Goal: Task Accomplishment & Management: Use online tool/utility

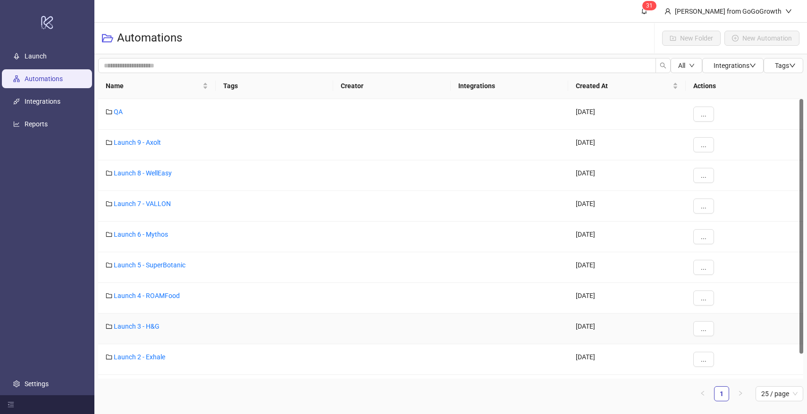
scroll to position [27, 0]
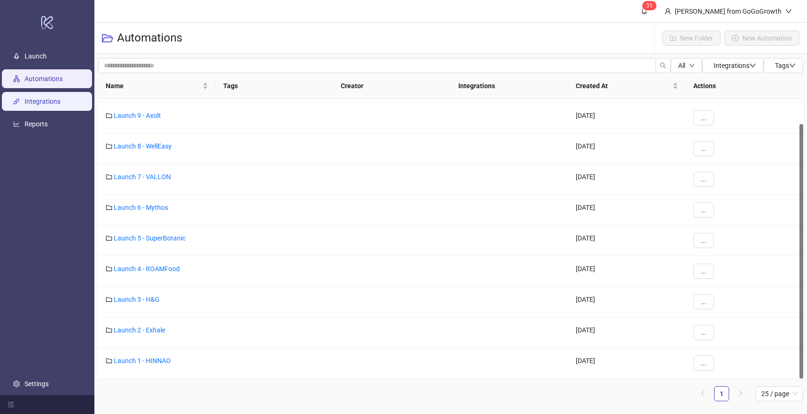
click at [42, 100] on link "Integrations" at bounding box center [43, 102] width 36 height 8
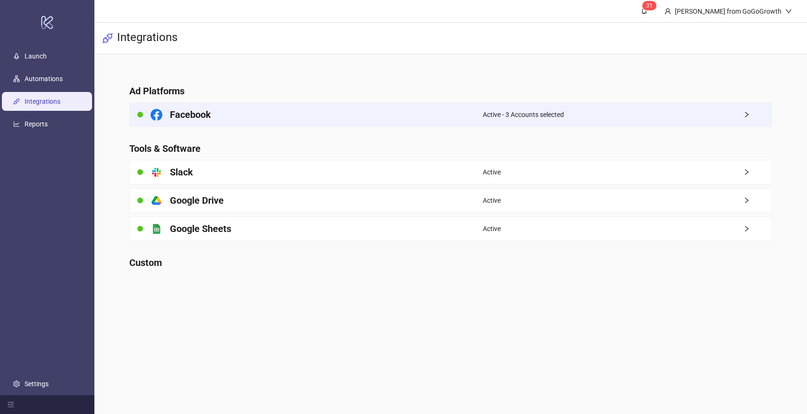
click at [213, 111] on div "Facebook" at bounding box center [306, 115] width 353 height 24
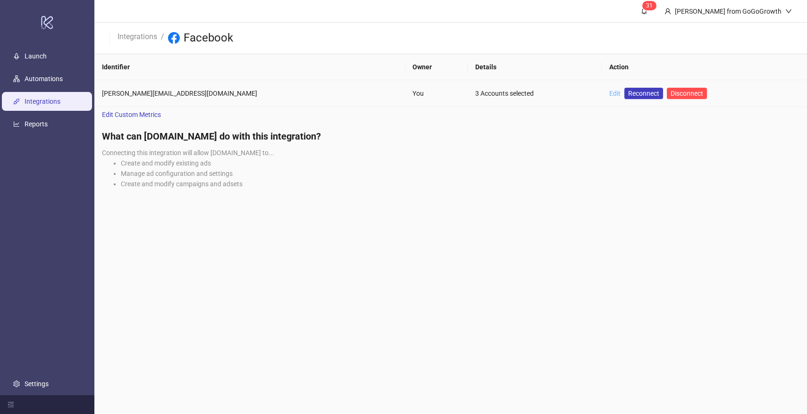
click at [609, 93] on link "Edit" at bounding box center [614, 94] width 11 height 8
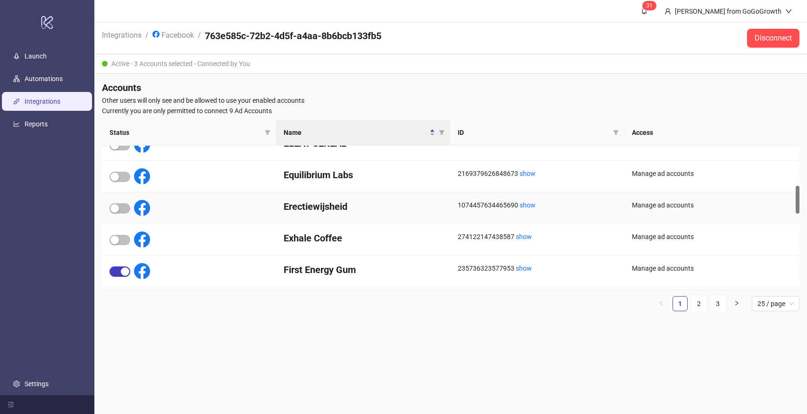
scroll to position [218, 0]
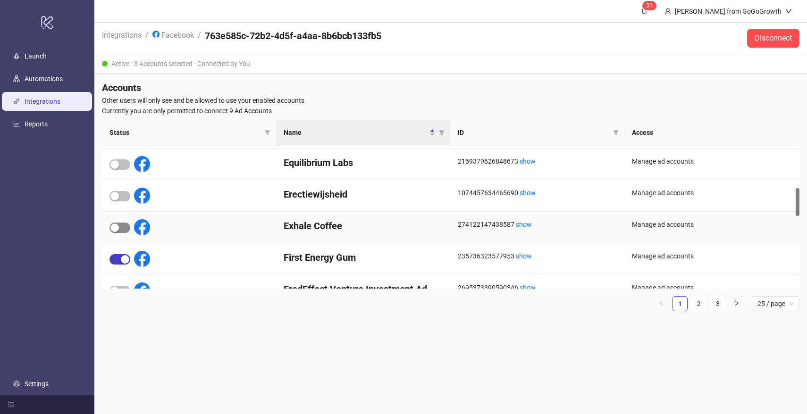
click at [126, 225] on span "button" at bounding box center [119, 228] width 21 height 10
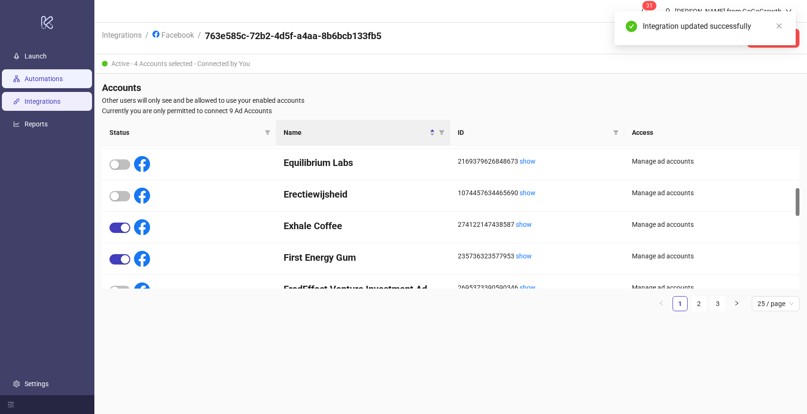
click at [41, 78] on link "Automations" at bounding box center [44, 79] width 38 height 8
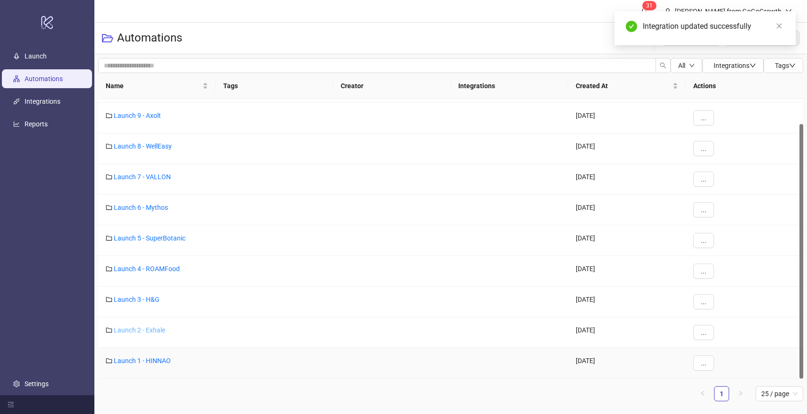
scroll to position [27, 0]
click at [151, 326] on link "Launch 2 - Exhale" at bounding box center [139, 330] width 51 height 8
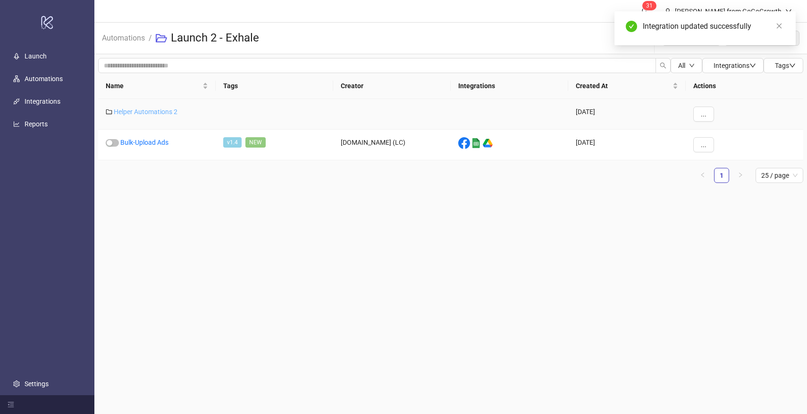
click at [163, 113] on link "Helper Automations 2" at bounding box center [146, 112] width 64 height 8
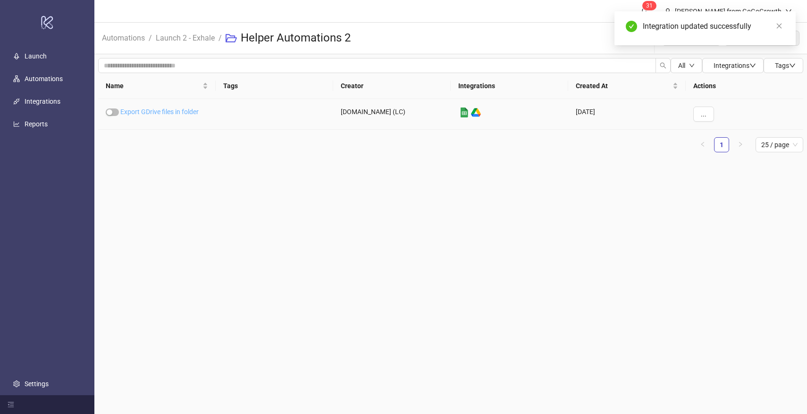
click at [178, 111] on link "Export GDrive files in folder" at bounding box center [159, 112] width 78 height 8
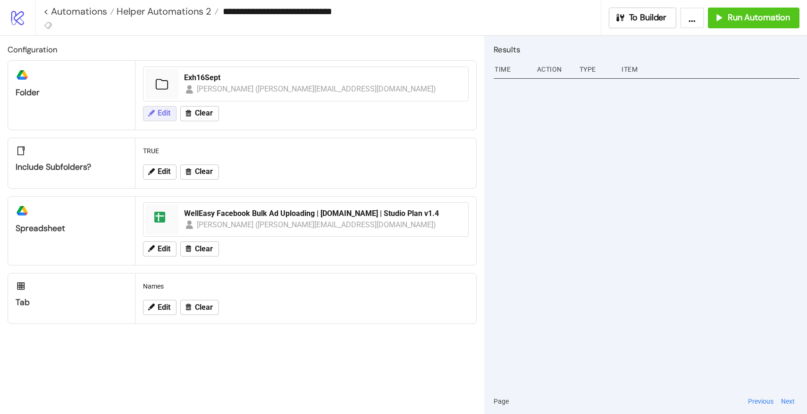
click at [162, 111] on span "Edit" at bounding box center [164, 113] width 13 height 8
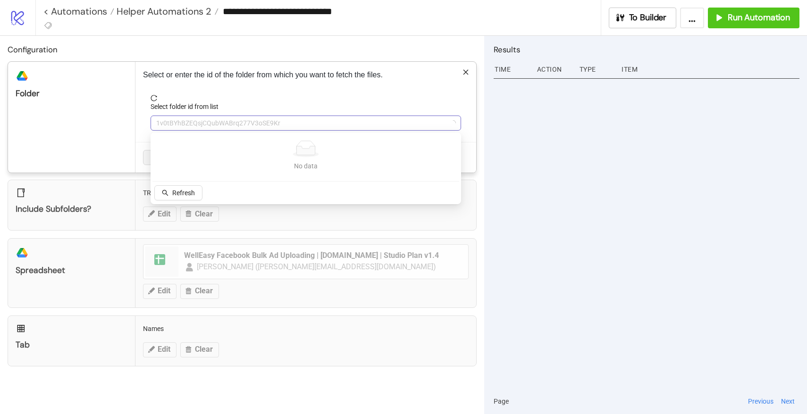
click at [233, 129] on span "1v0tBYhBZEQsjCQubWABrq277V3oSE9Kr" at bounding box center [305, 123] width 299 height 14
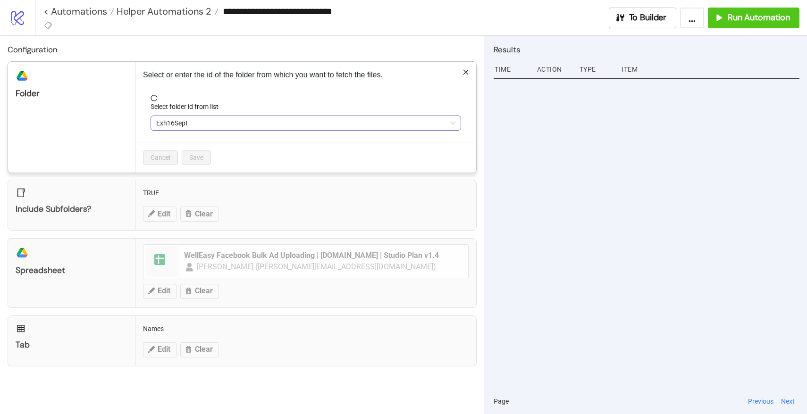
click at [214, 127] on span "Exh16Sept" at bounding box center [305, 123] width 299 height 14
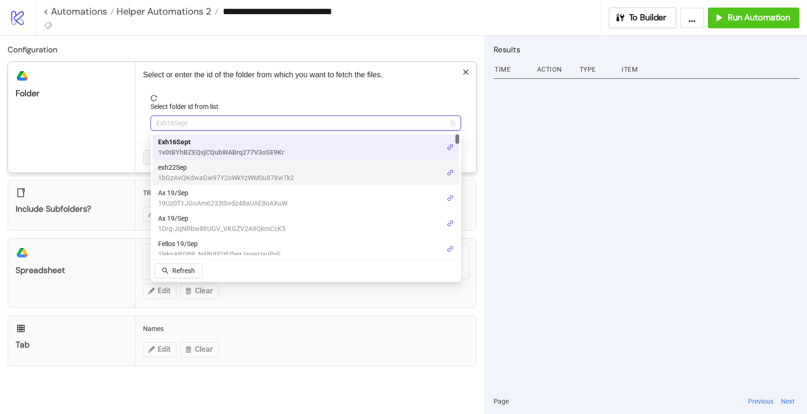
click at [195, 165] on span "exh22Sep" at bounding box center [226, 167] width 136 height 10
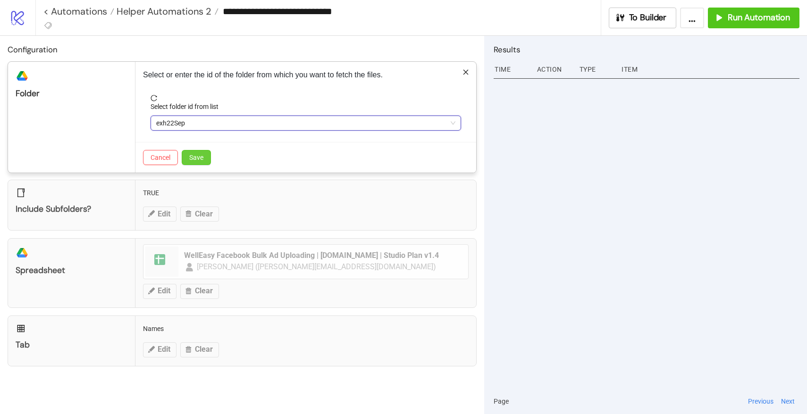
click at [193, 159] on span "Save" at bounding box center [196, 158] width 14 height 8
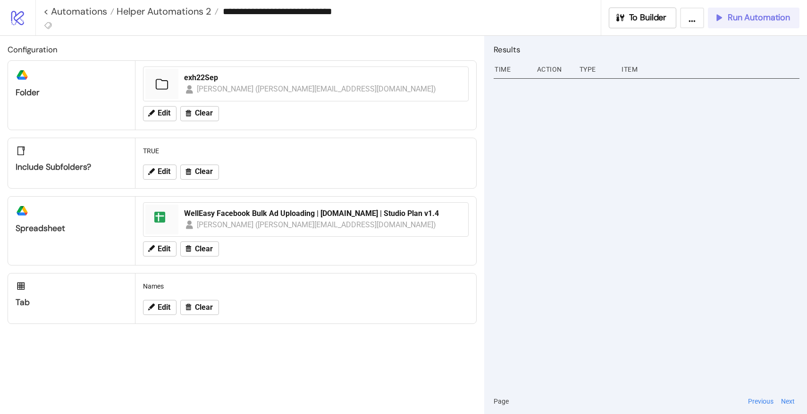
click at [732, 23] on span "Run Automation" at bounding box center [758, 17] width 62 height 11
click at [192, 11] on span "Helper Automations 2" at bounding box center [162, 11] width 97 height 12
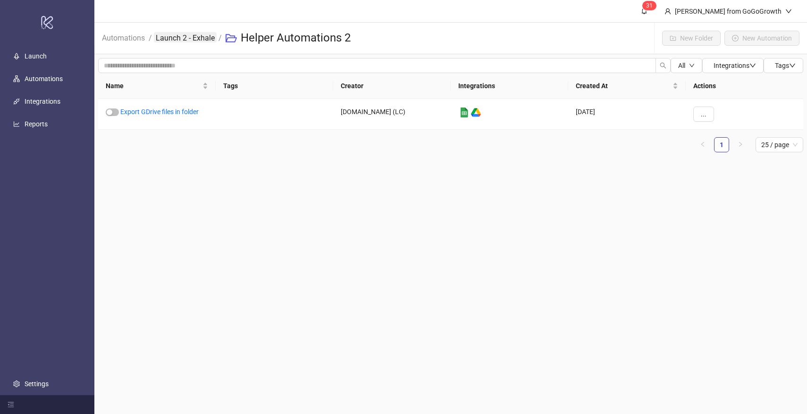
click at [199, 36] on link "Launch 2 - Exhale" at bounding box center [185, 37] width 63 height 10
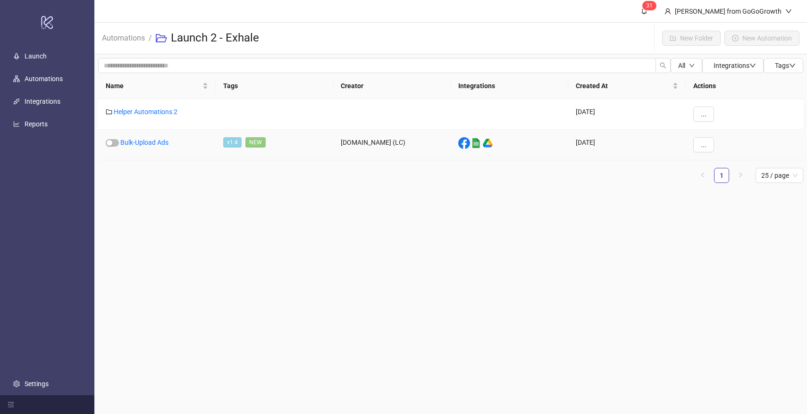
click at [150, 136] on div "Bulk-Upload Ads" at bounding box center [156, 145] width 117 height 31
click at [150, 141] on link "Bulk-Upload Ads" at bounding box center [144, 143] width 48 height 8
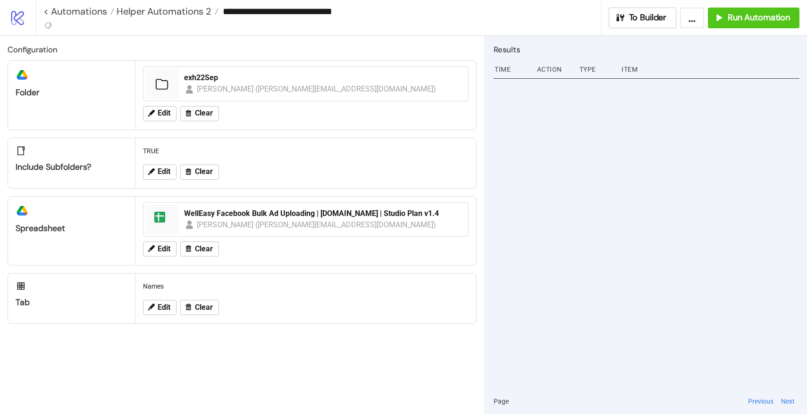
type input "**********"
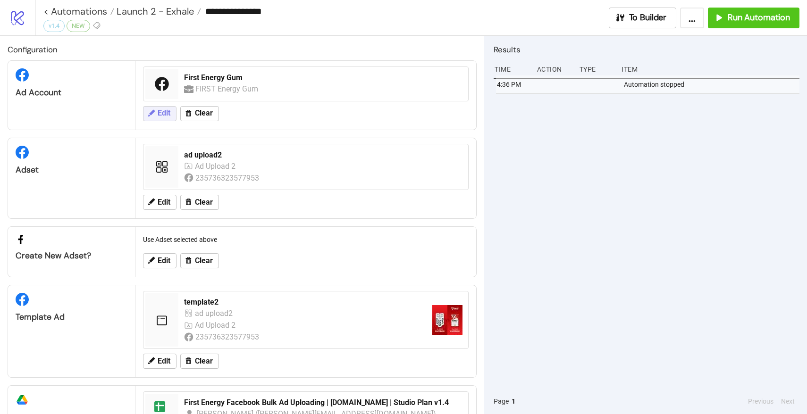
click at [162, 106] on button "Edit" at bounding box center [159, 113] width 33 height 15
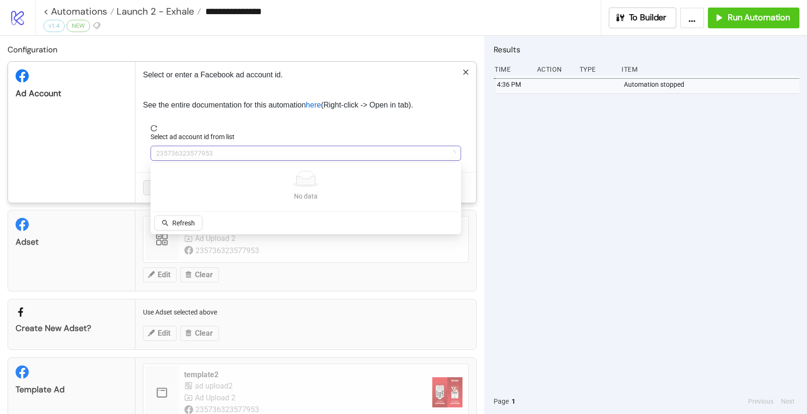
click at [200, 153] on span "235736323577953" at bounding box center [305, 153] width 299 height 14
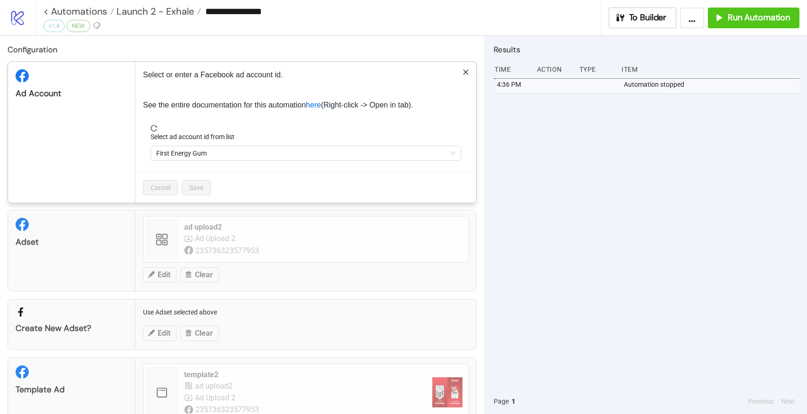
click at [200, 153] on span "First Energy Gum" at bounding box center [305, 153] width 299 height 14
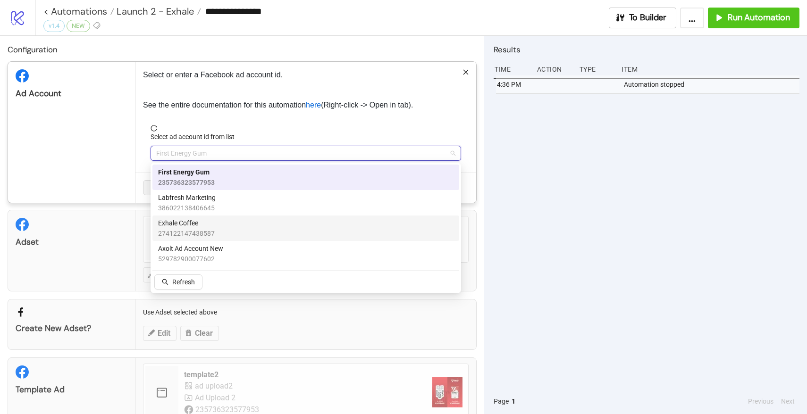
click at [190, 231] on span "274122147438587" at bounding box center [186, 233] width 57 height 10
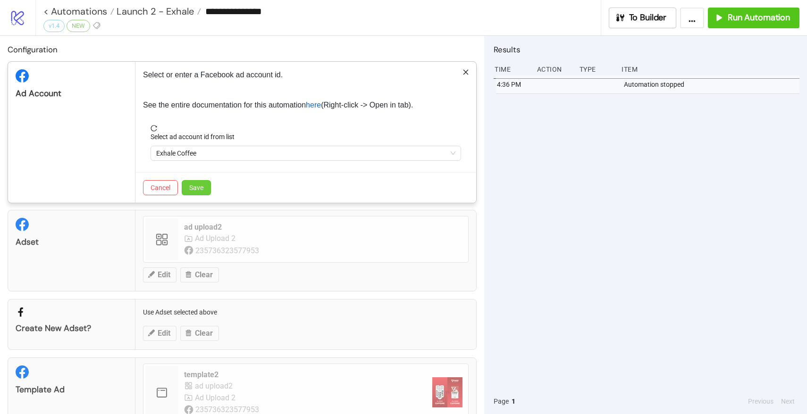
click at [197, 183] on button "Save" at bounding box center [196, 187] width 29 height 15
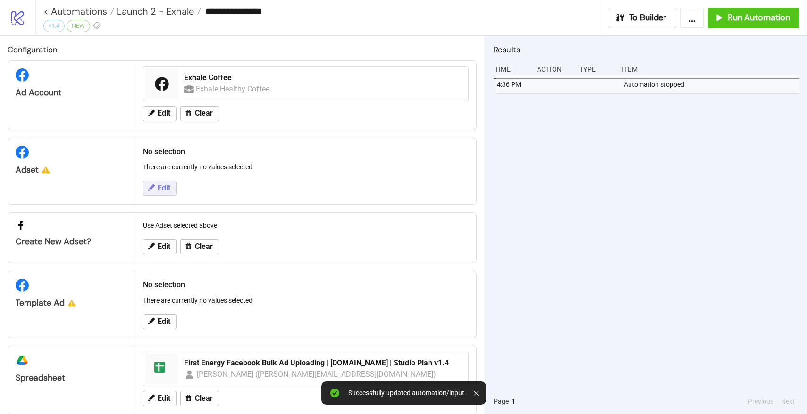
click at [166, 183] on button "Edit" at bounding box center [159, 188] width 33 height 15
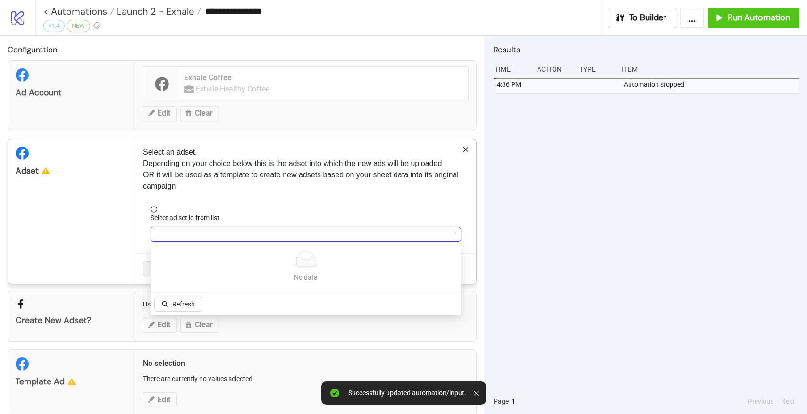
click at [191, 233] on input "Select ad set id from list" at bounding box center [301, 234] width 291 height 14
type input "******"
click at [171, 304] on button "Refetch" at bounding box center [178, 304] width 48 height 15
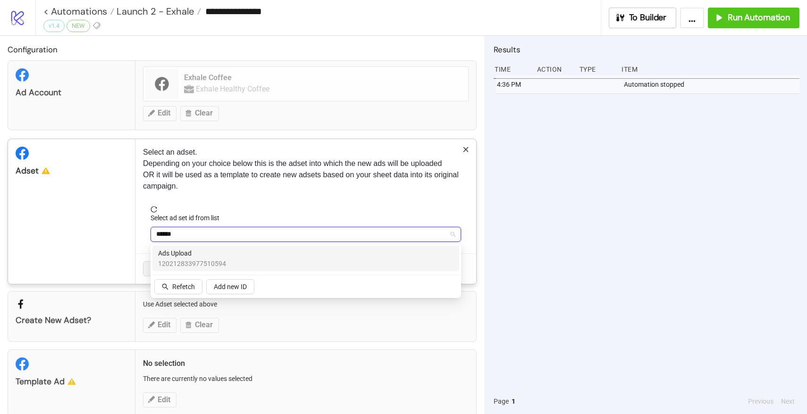
click at [189, 256] on span "Ads Upload" at bounding box center [192, 253] width 68 height 10
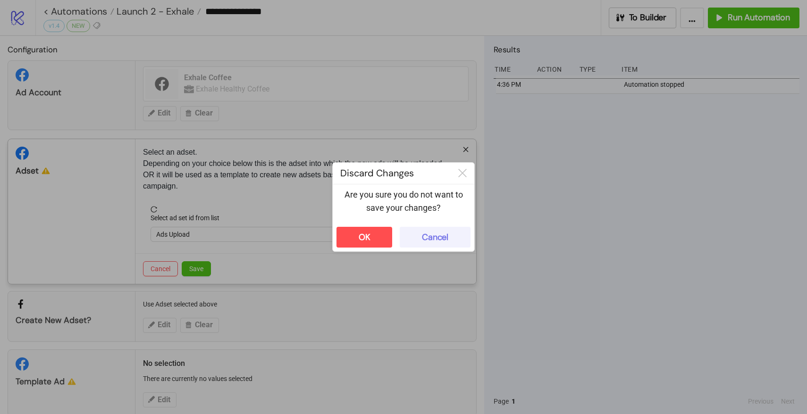
click at [459, 237] on button "Cancel" at bounding box center [435, 237] width 71 height 21
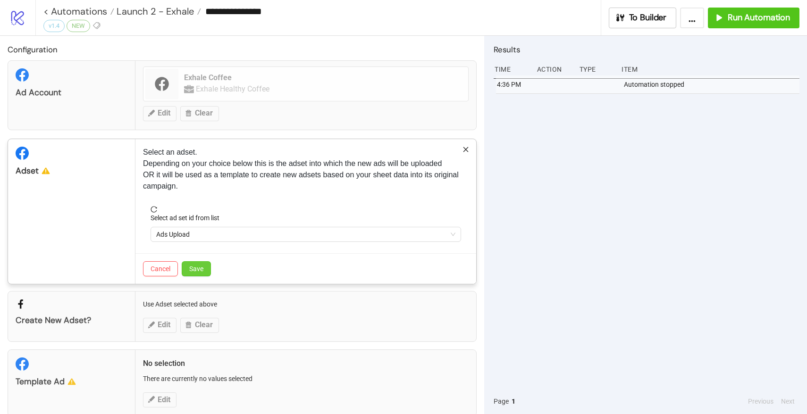
click at [192, 266] on span "Save" at bounding box center [196, 269] width 14 height 8
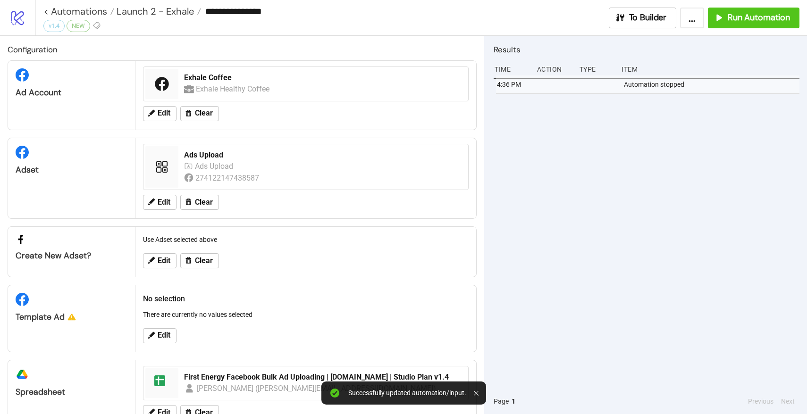
scroll to position [30, 0]
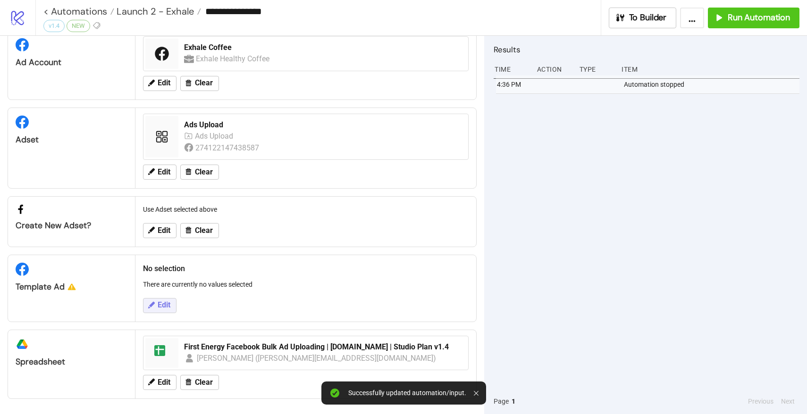
click at [161, 304] on span "Edit" at bounding box center [164, 305] width 13 height 8
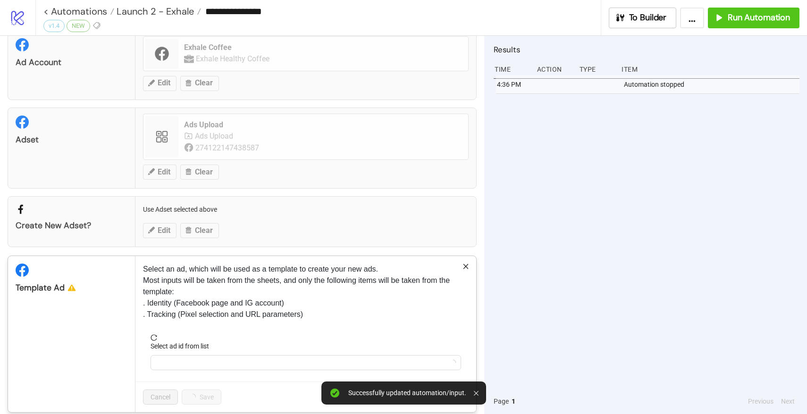
scroll to position [111, 0]
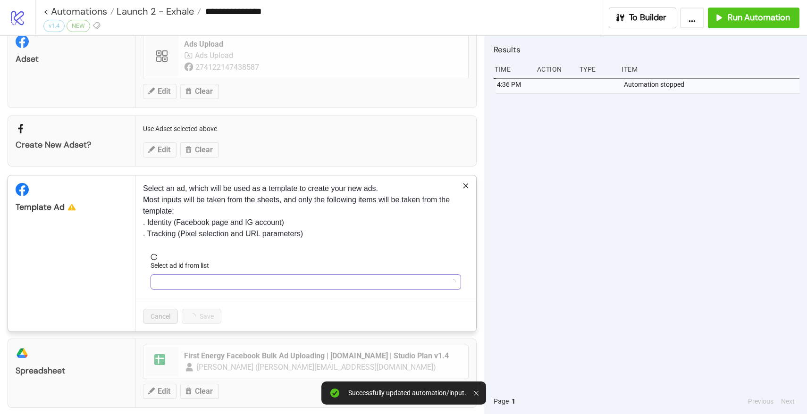
click at [192, 287] on input "Select ad id from list" at bounding box center [301, 282] width 291 height 14
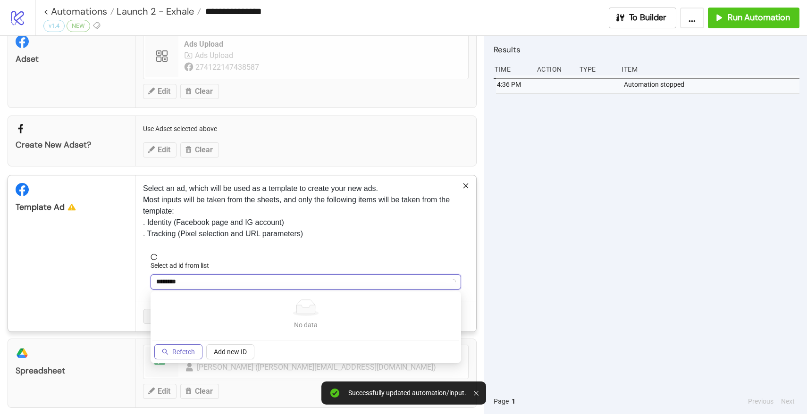
type input "********"
click at [180, 349] on span "Refetch" at bounding box center [183, 352] width 23 height 8
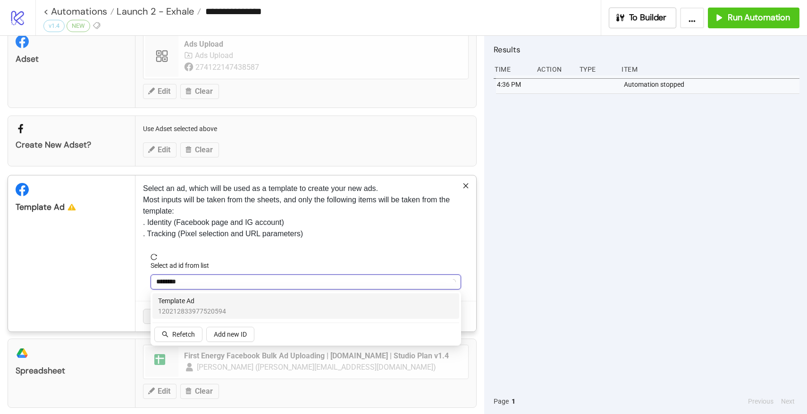
click at [186, 309] on span "120212833977520594" at bounding box center [192, 311] width 68 height 10
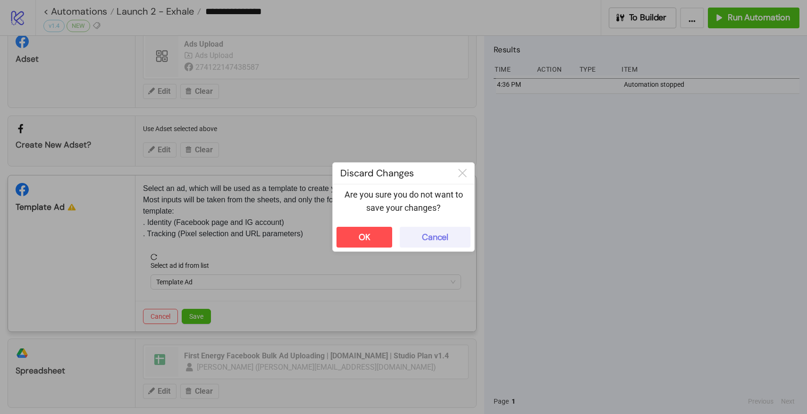
click at [431, 230] on button "Cancel" at bounding box center [435, 237] width 71 height 21
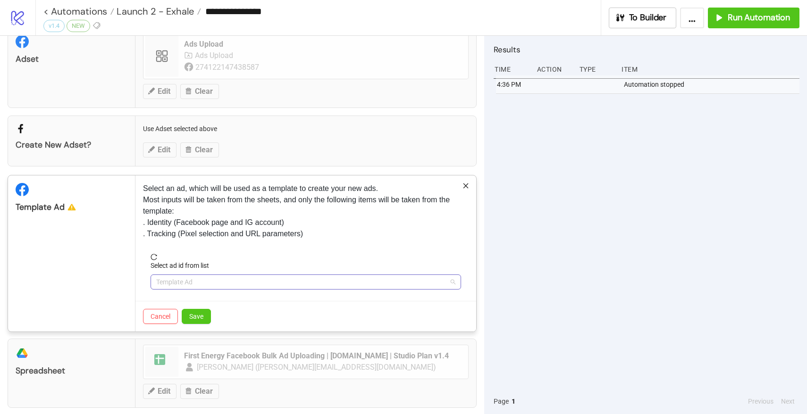
click at [210, 283] on span "Template Ad" at bounding box center [305, 282] width 299 height 14
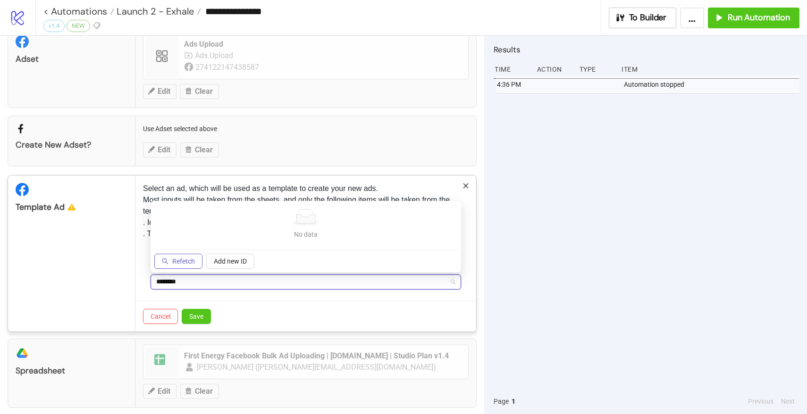
type input "********"
click at [183, 261] on span "Refetch" at bounding box center [183, 262] width 23 height 8
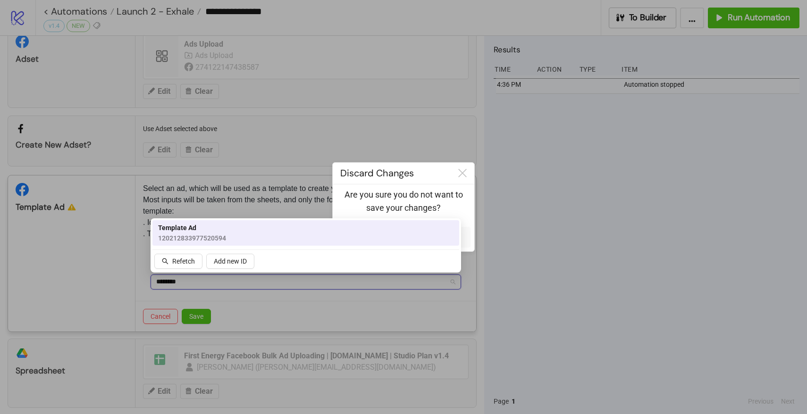
click at [189, 238] on span "120212833977520594" at bounding box center [192, 238] width 68 height 10
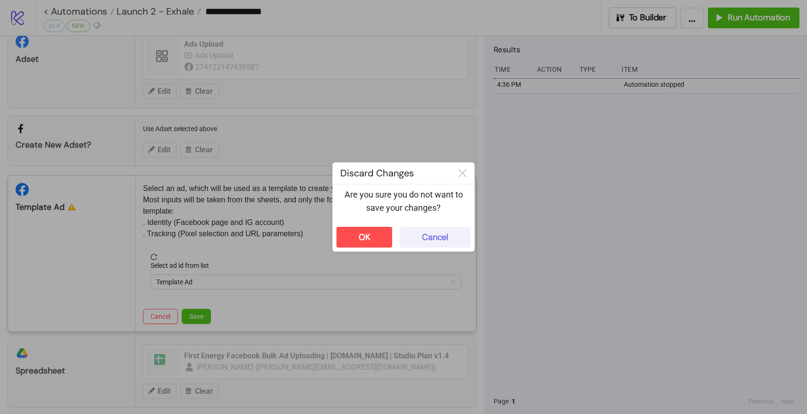
click at [433, 231] on button "Cancel" at bounding box center [435, 237] width 71 height 21
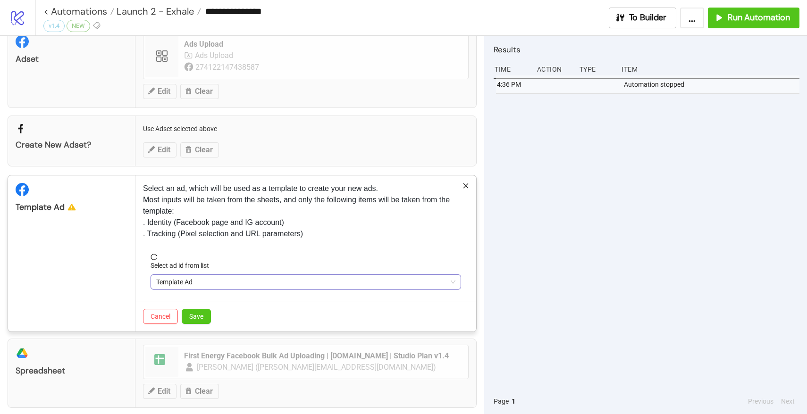
click at [218, 282] on span "Template Ad" at bounding box center [305, 282] width 299 height 14
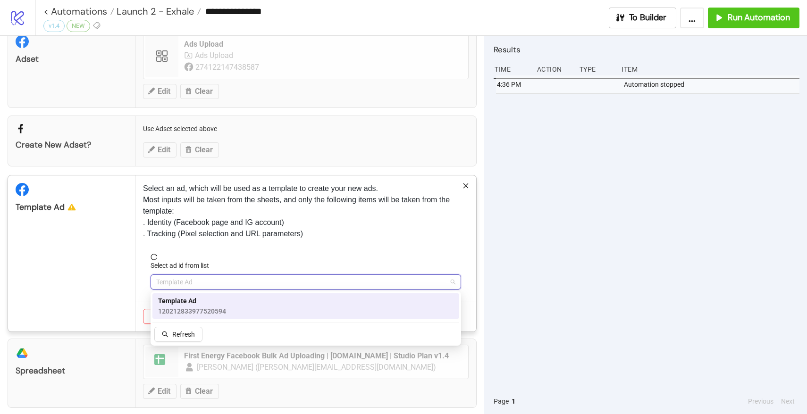
click at [197, 298] on span "Template Ad" at bounding box center [192, 301] width 68 height 10
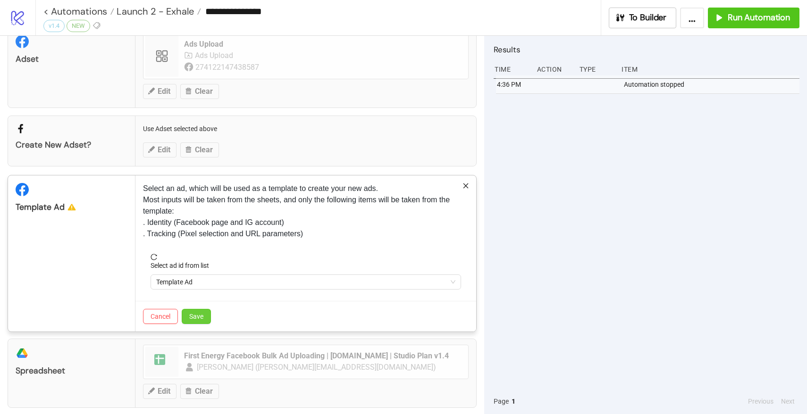
click at [194, 311] on button "Save" at bounding box center [196, 316] width 29 height 15
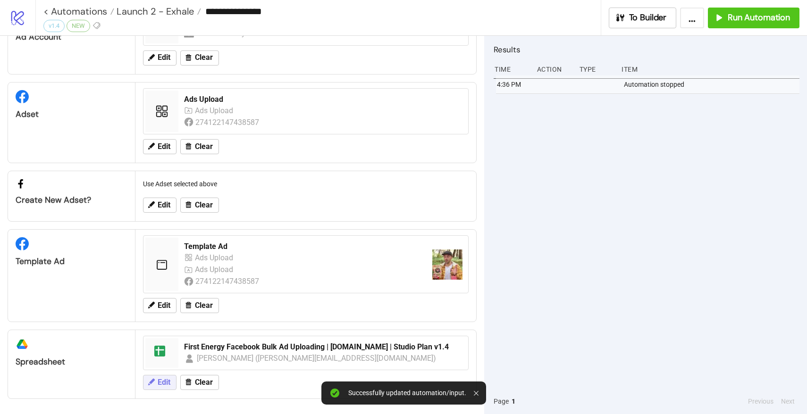
click at [158, 384] on span "Edit" at bounding box center [164, 382] width 13 height 8
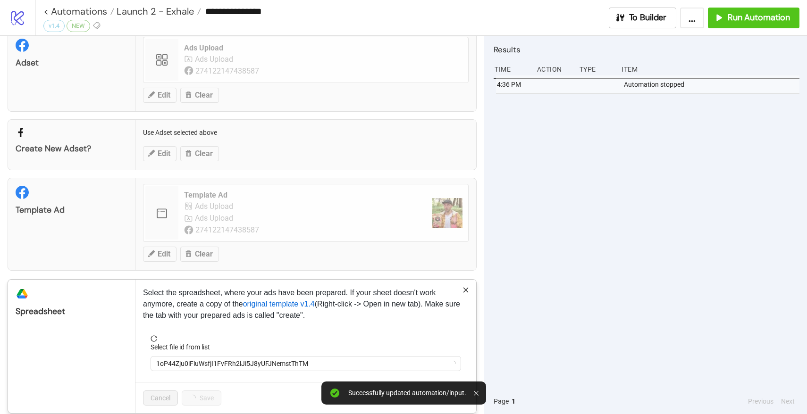
scroll to position [121, 0]
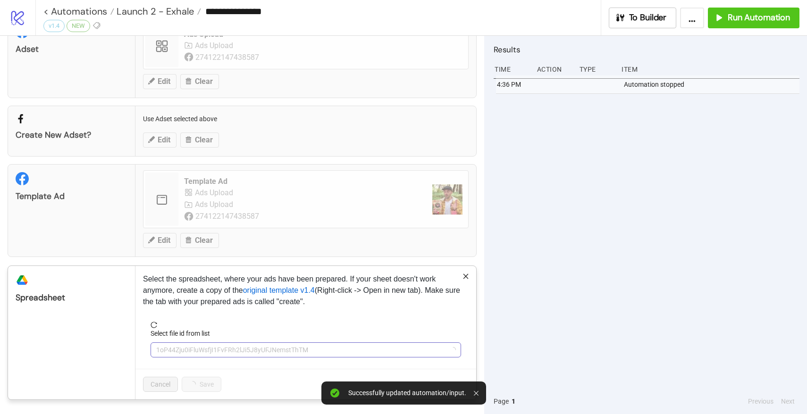
click at [210, 352] on span "1oP44Zju0iFluWsfjI1FvFRh2lJi5J8yUFJNemstThTM" at bounding box center [305, 350] width 299 height 14
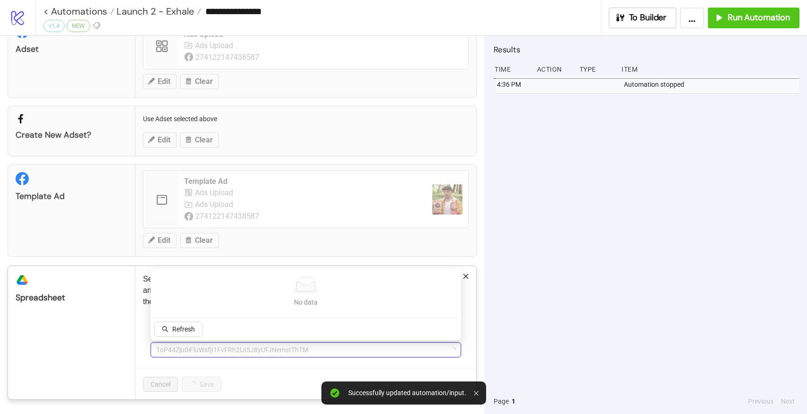
type input "*"
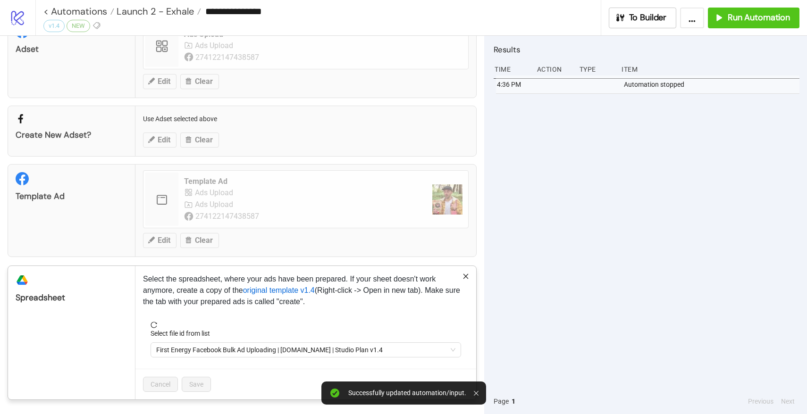
click at [210, 352] on span "First Energy Facebook Bulk Ad Uploading | [DOMAIN_NAME] | Studio Plan v1.4" at bounding box center [305, 350] width 299 height 14
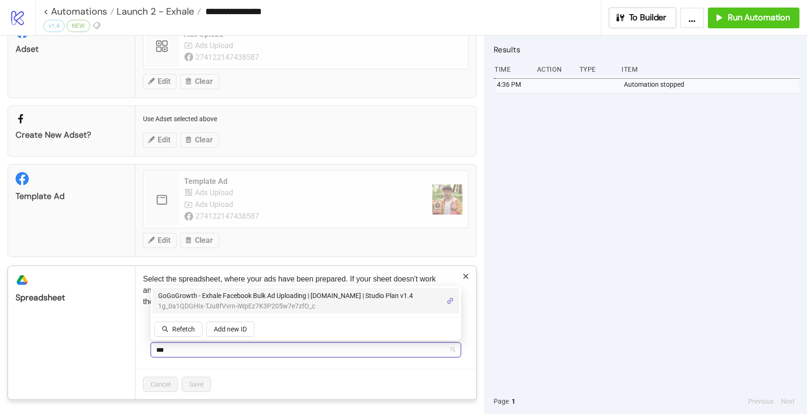
type input "****"
click at [245, 300] on span "GoGoGrowth - Exhale Facebook Bulk Ad Uploading | [DOMAIN_NAME] | Studio Plan v1…" at bounding box center [285, 296] width 255 height 10
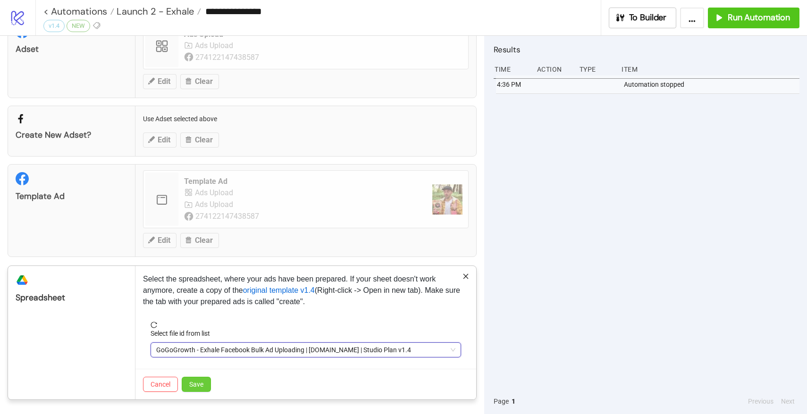
click at [206, 377] on button "Save" at bounding box center [196, 384] width 29 height 15
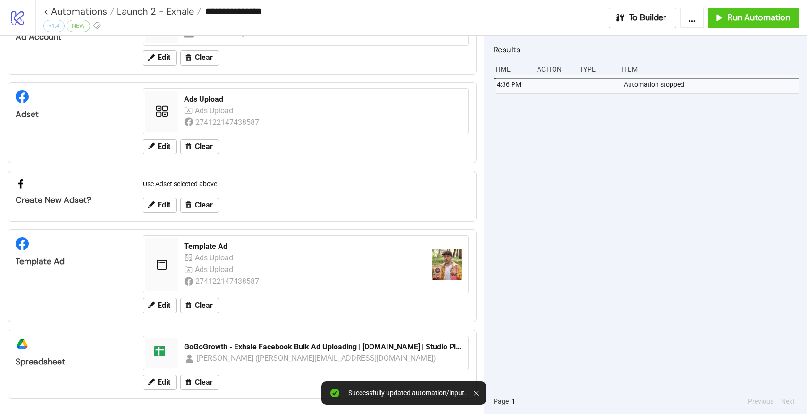
scroll to position [0, 0]
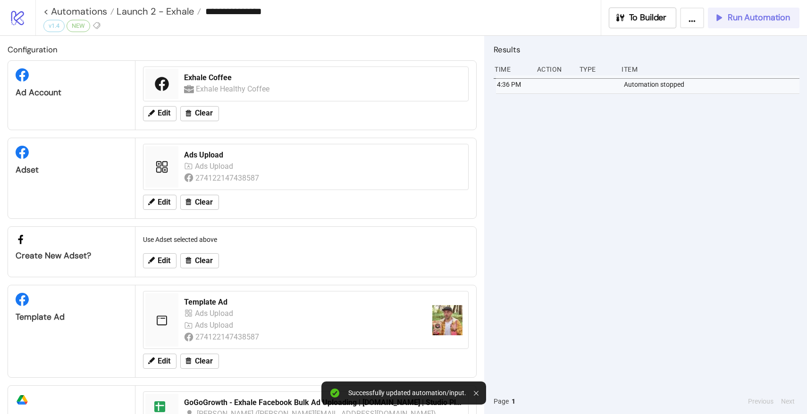
click at [753, 17] on span "Run Automation" at bounding box center [758, 17] width 62 height 11
